Goal: Find specific page/section: Find specific page/section

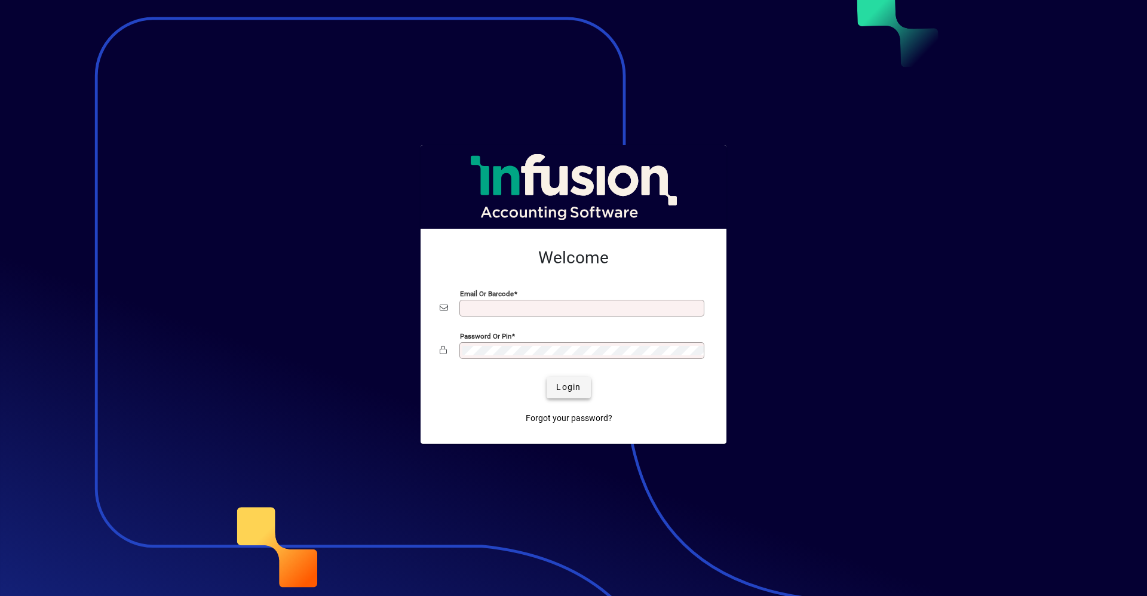
type input "**********"
click at [561, 387] on span "Login" at bounding box center [568, 387] width 24 height 13
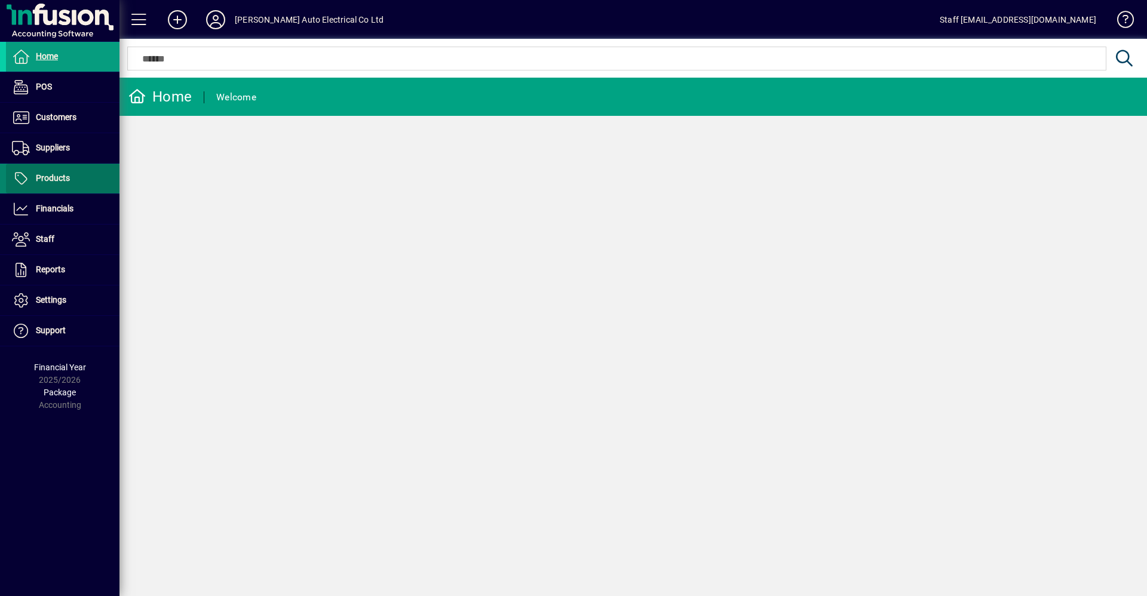
click at [53, 174] on span "Products" at bounding box center [53, 178] width 34 height 10
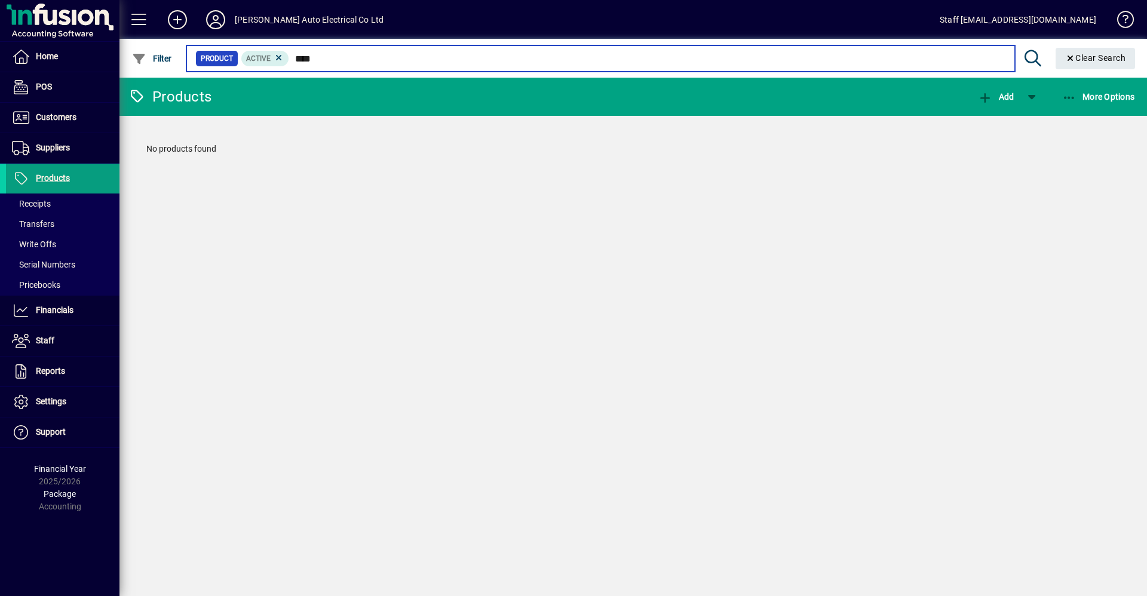
type input "****"
